Goal: Task Accomplishment & Management: Manage account settings

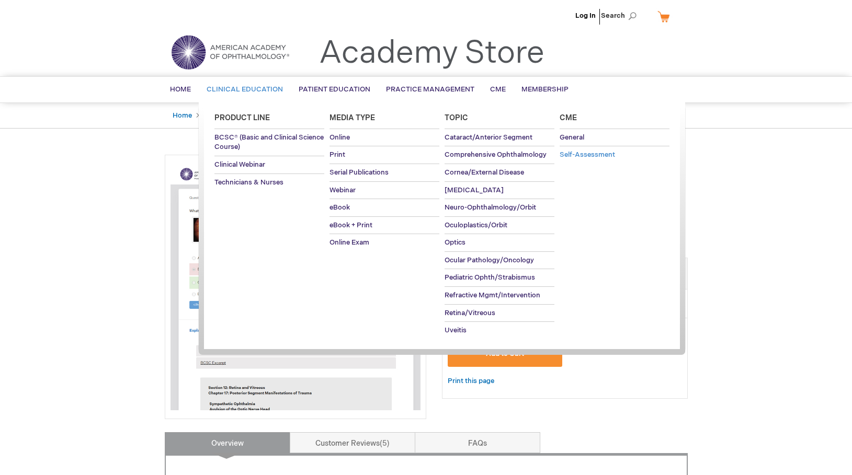
click at [585, 156] on span "Self-Assessment" at bounding box center [587, 155] width 55 height 8
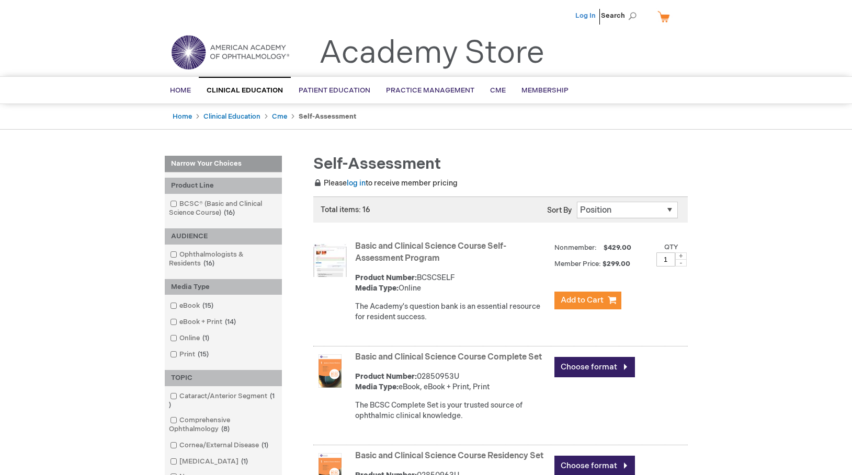
click at [593, 13] on link "Log In" at bounding box center [585, 16] width 20 height 8
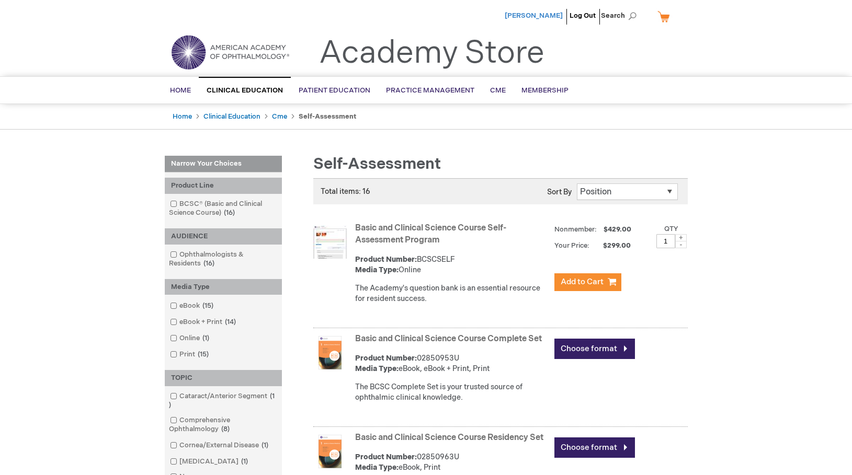
click at [542, 16] on span "[PERSON_NAME]" at bounding box center [534, 16] width 58 height 8
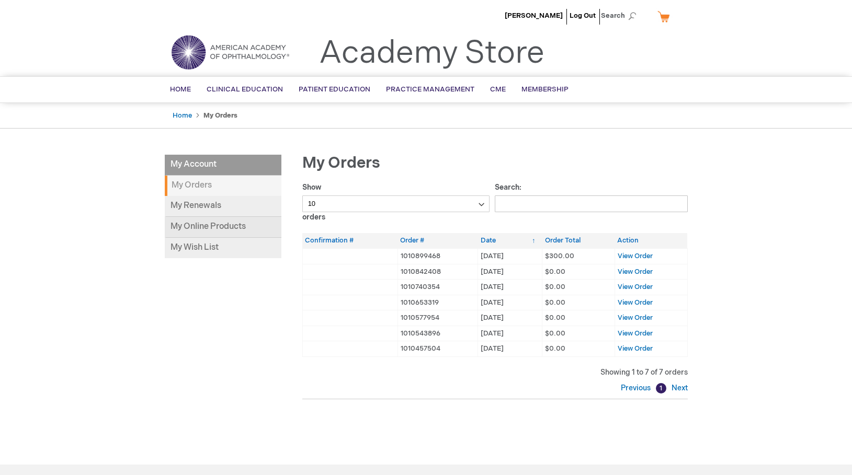
click at [210, 229] on link "My Online Products" at bounding box center [223, 227] width 117 height 21
